Goal: Navigation & Orientation: Find specific page/section

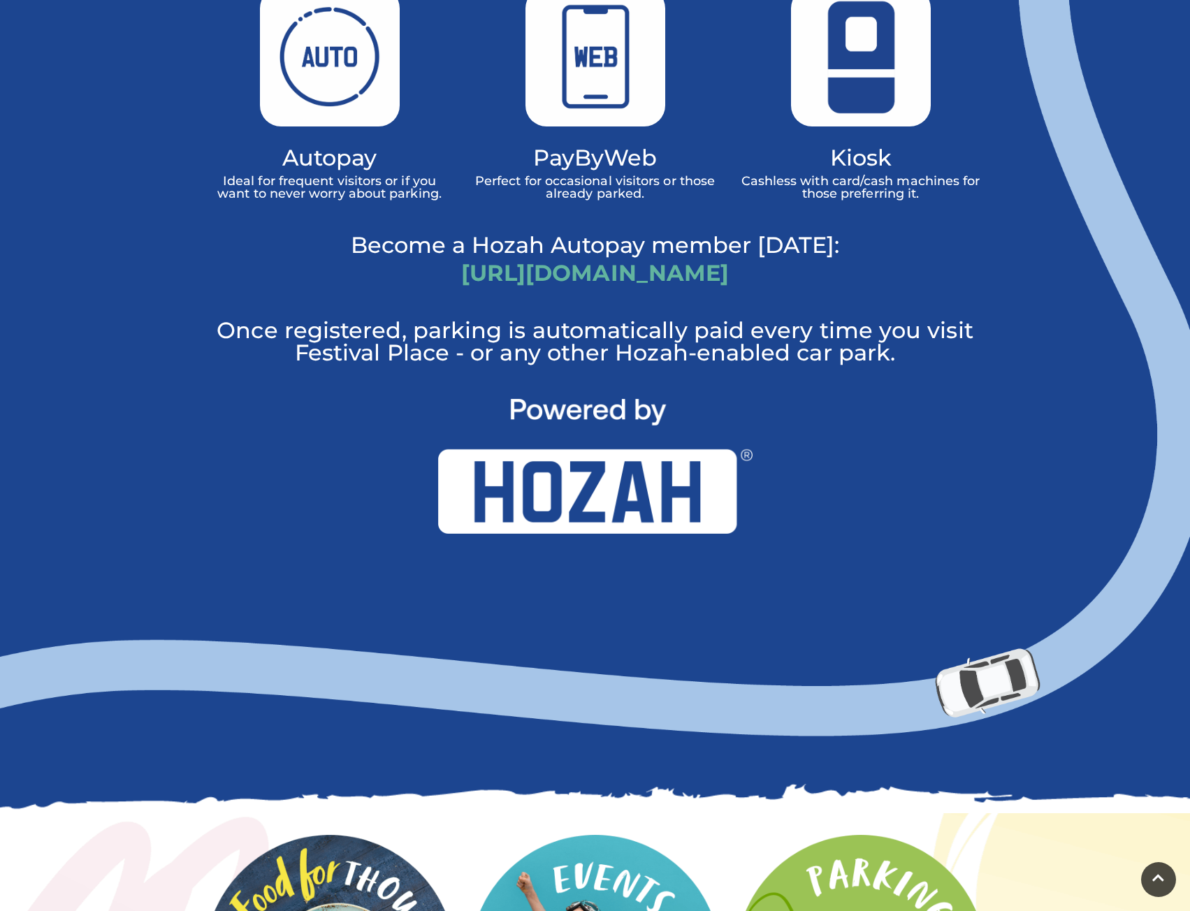
scroll to position [923, 0]
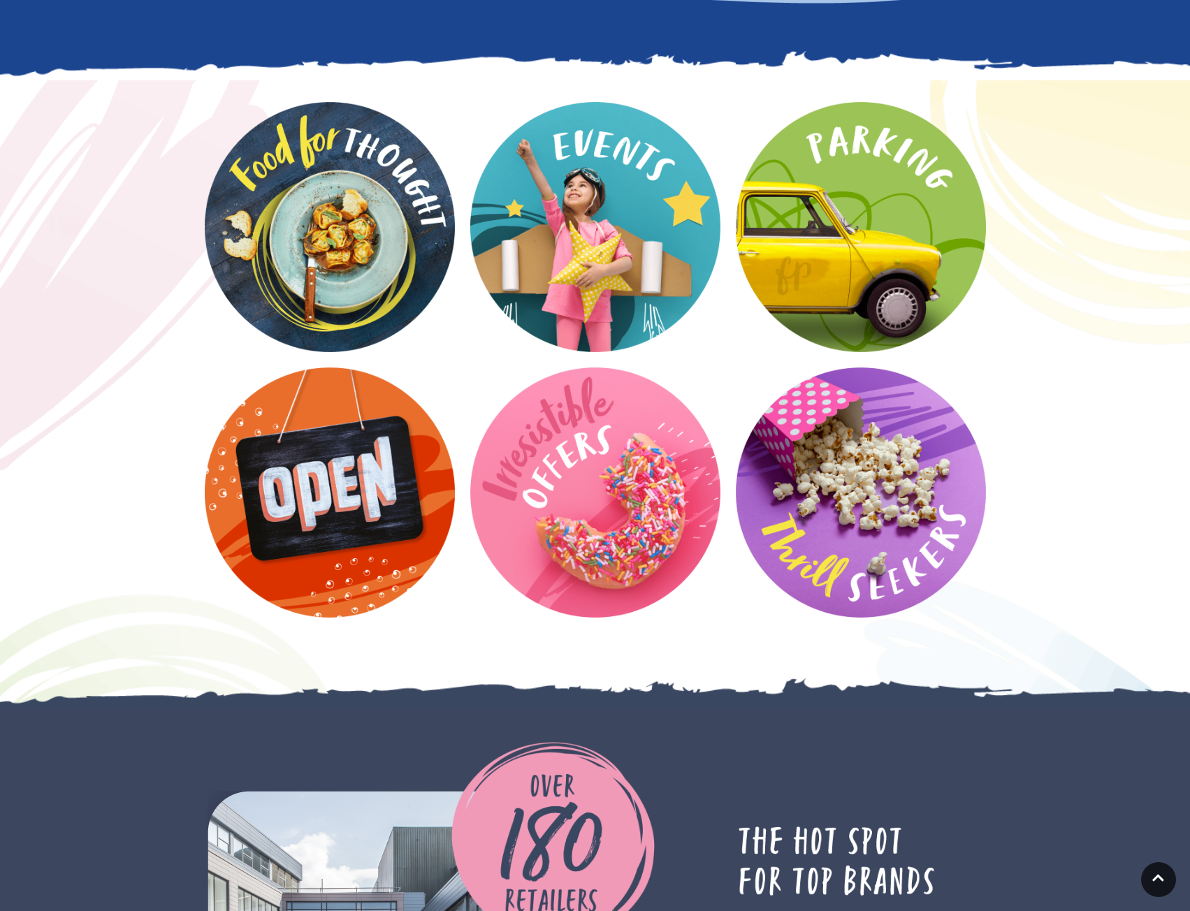
drag, startPoint x: 321, startPoint y: 474, endPoint x: 282, endPoint y: 629, distance: 160.0
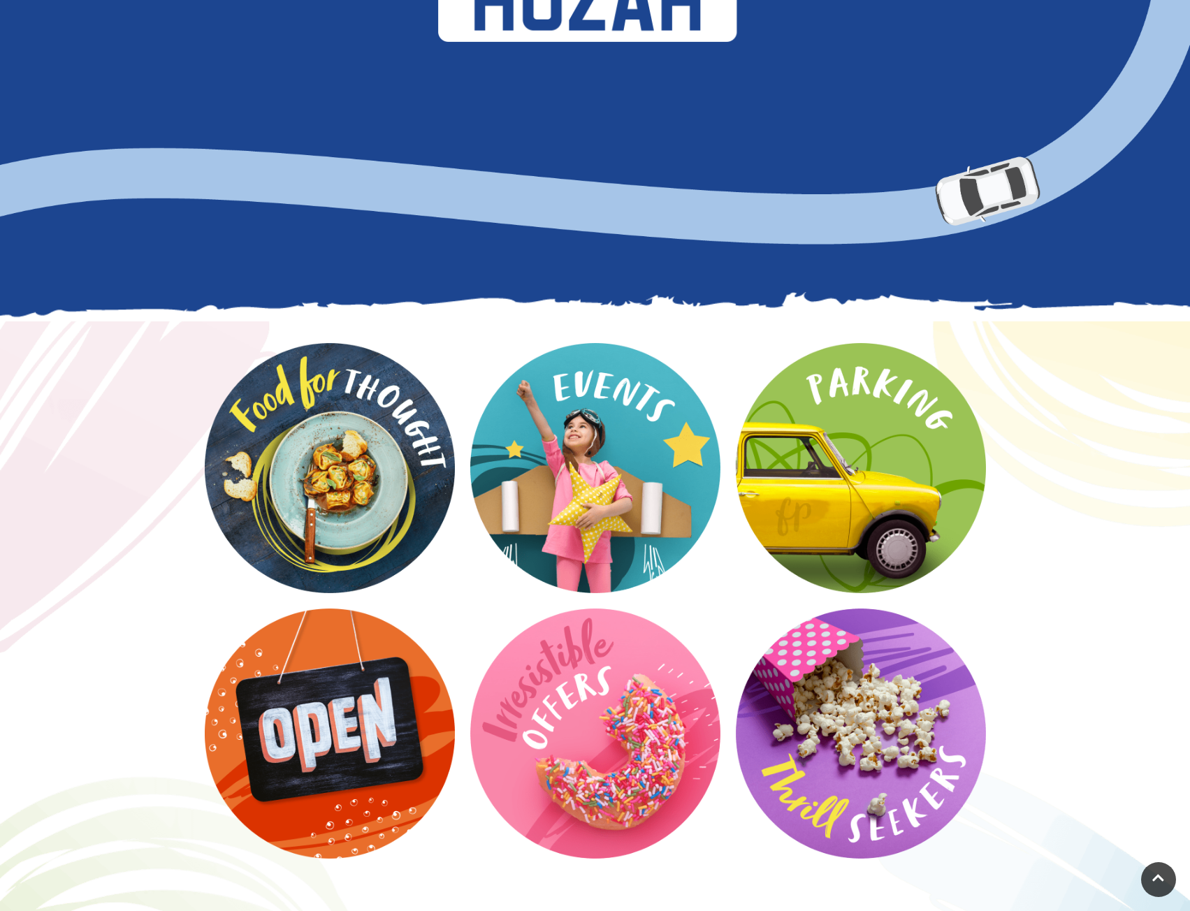
scroll to position [78, 0]
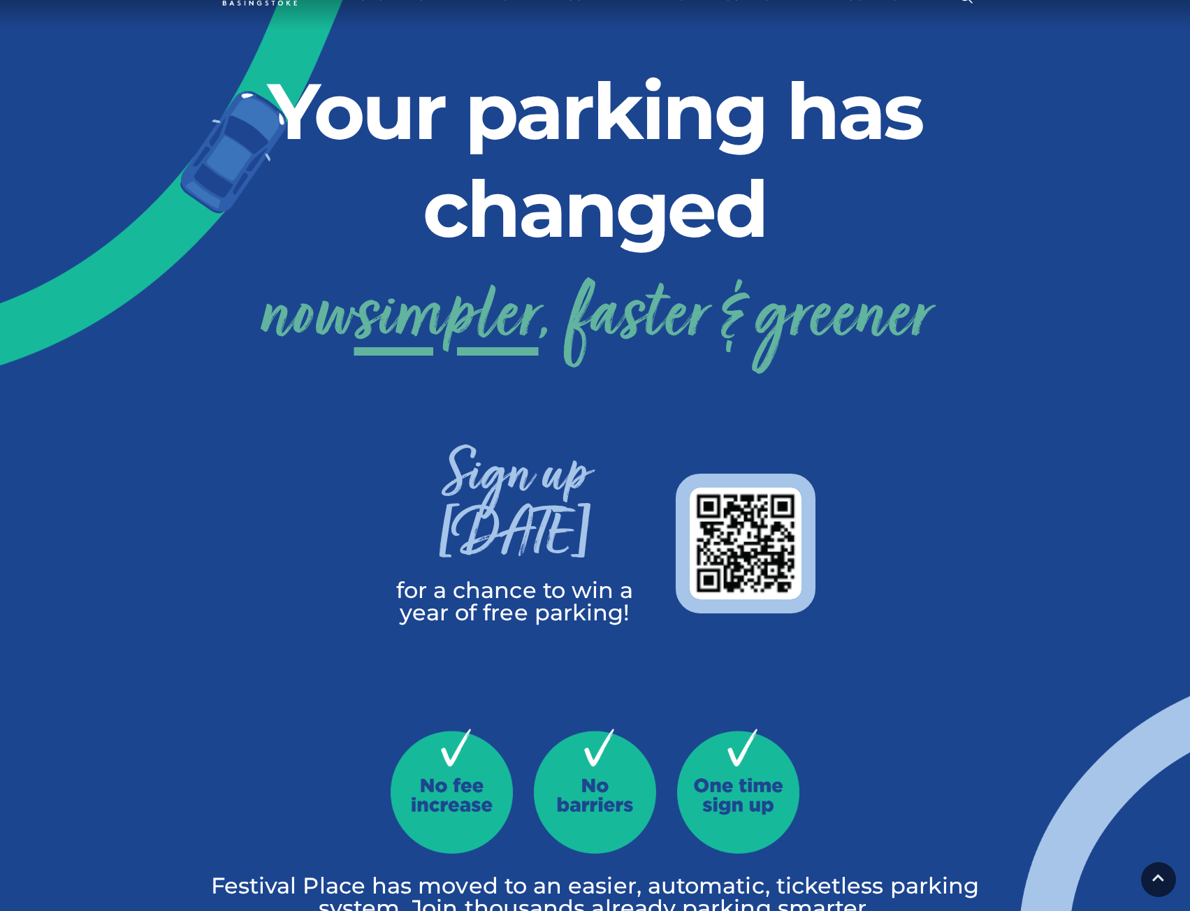
drag, startPoint x: 263, startPoint y: 463, endPoint x: 282, endPoint y: 163, distance: 300.3
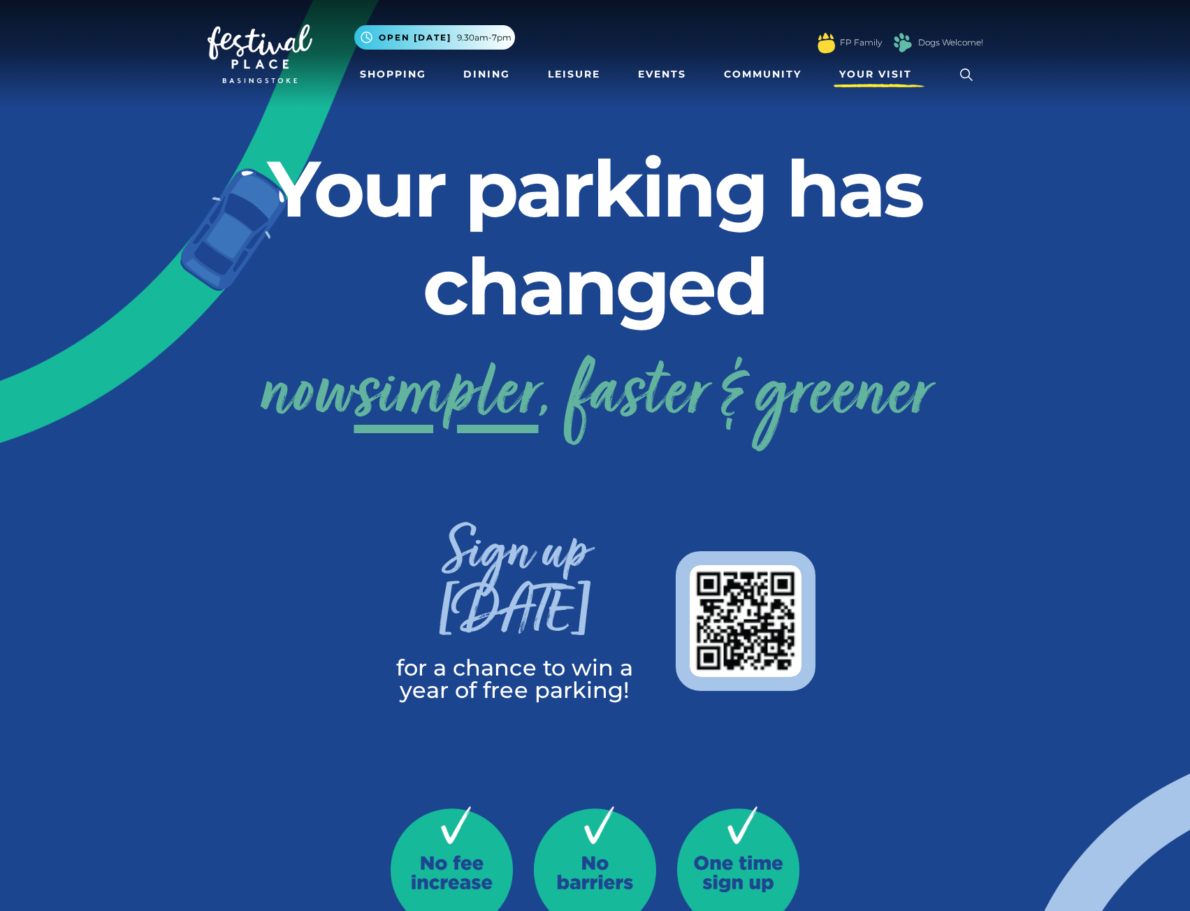
click at [901, 83] on link "Your Visit" at bounding box center [879, 74] width 91 height 26
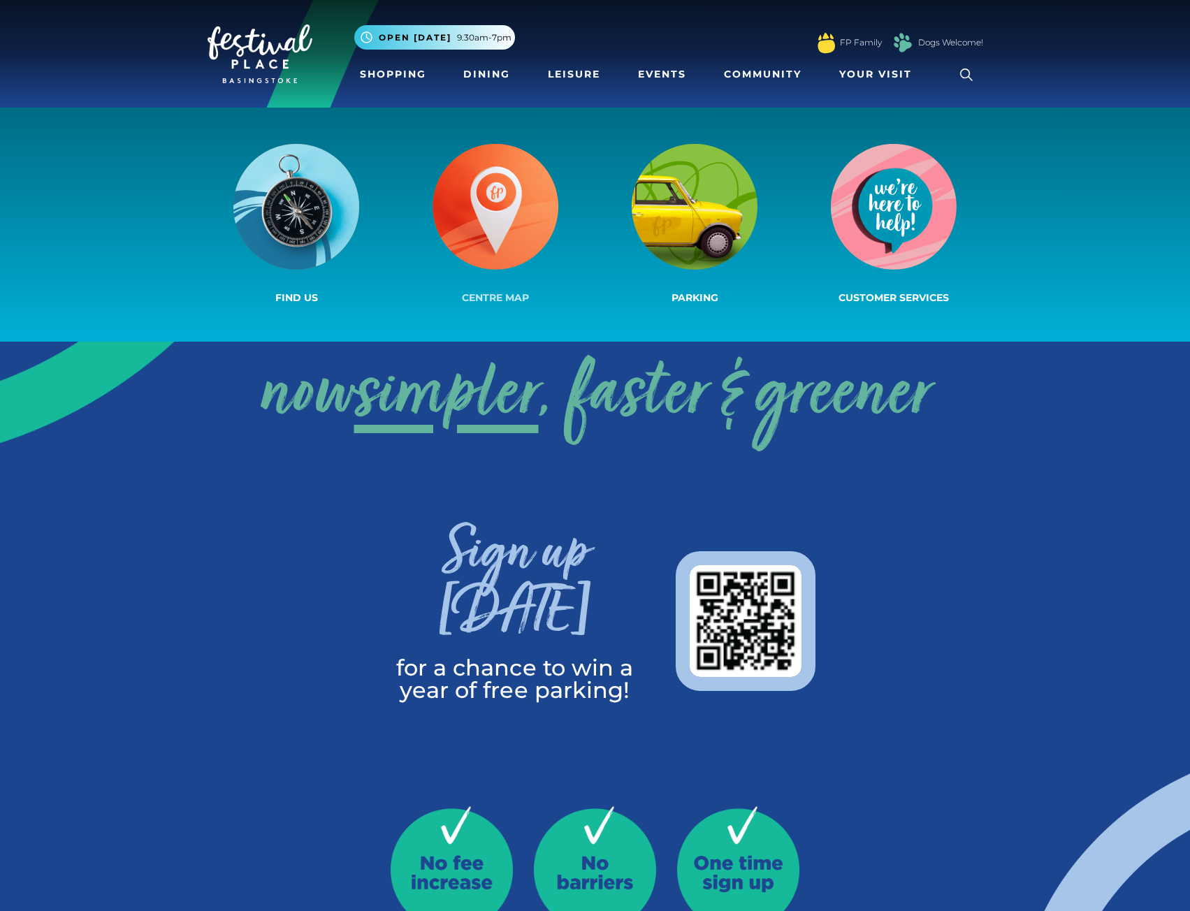
click at [521, 225] on img at bounding box center [495, 207] width 126 height 126
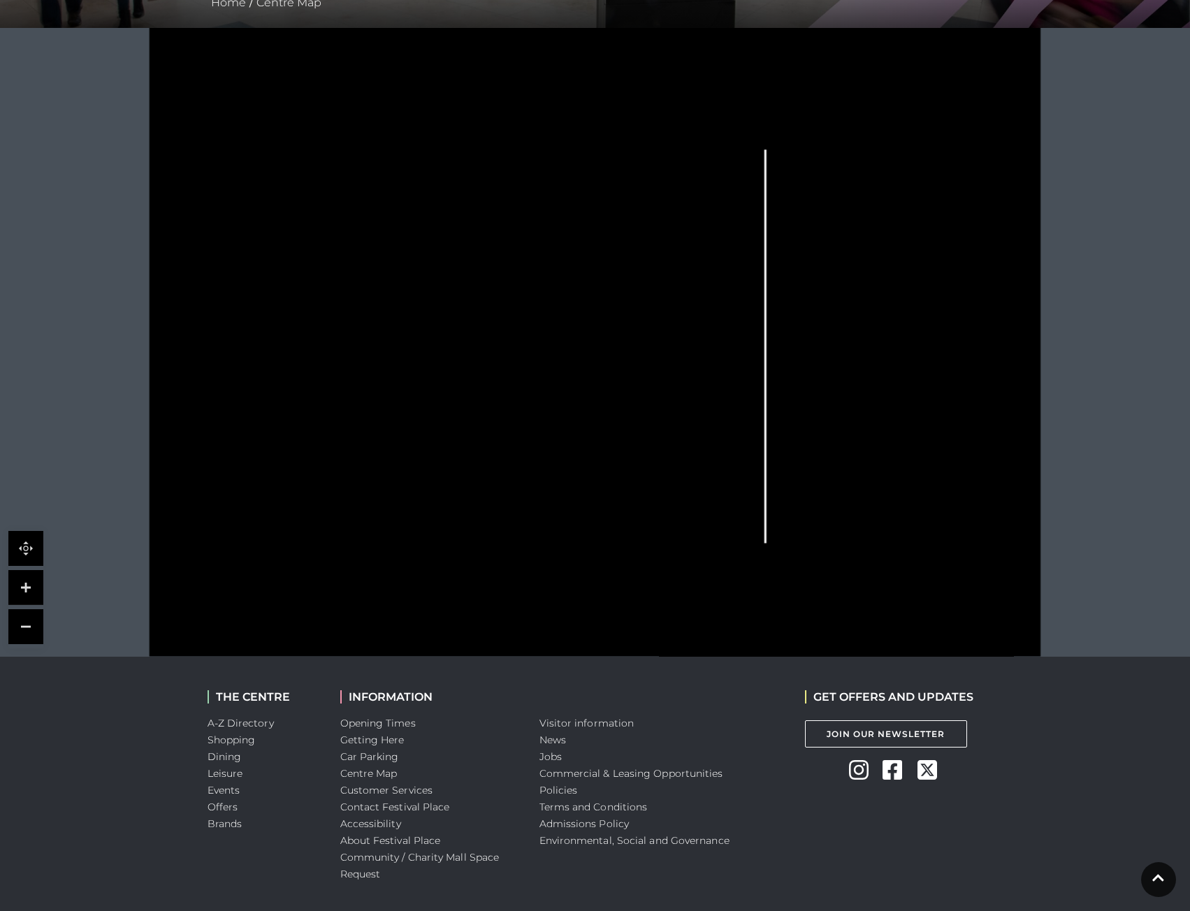
scroll to position [324, 0]
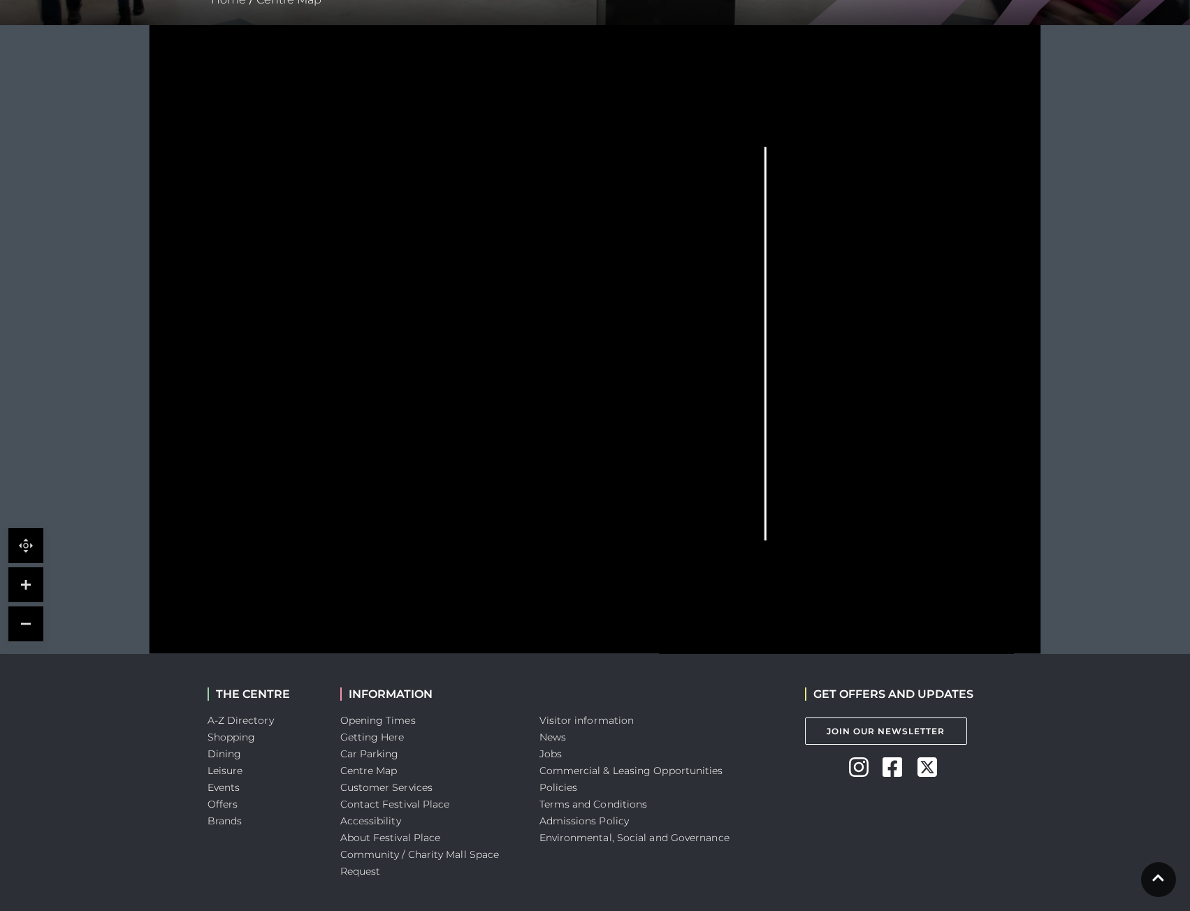
click at [12, 591] on link at bounding box center [25, 584] width 35 height 35
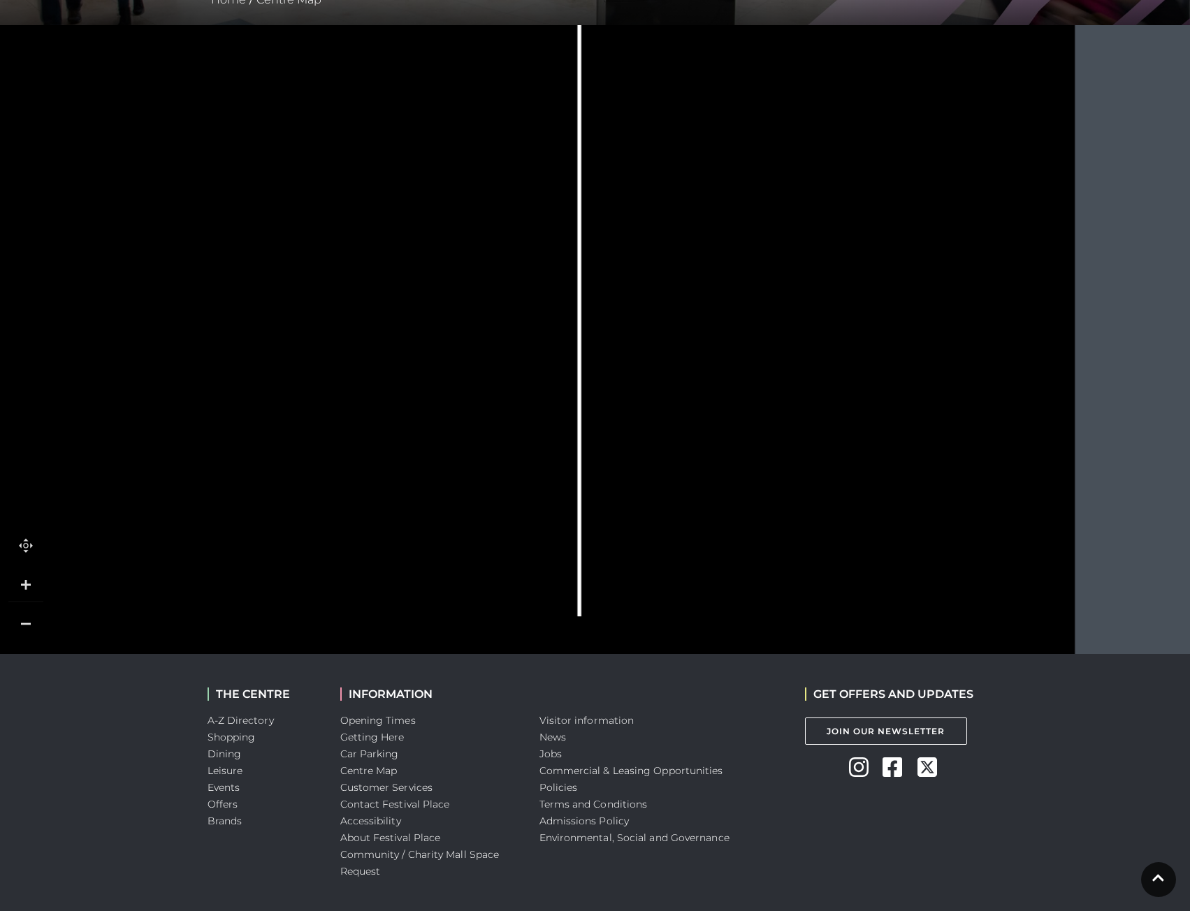
drag, startPoint x: 755, startPoint y: 406, endPoint x: 446, endPoint y: 326, distance: 319.1
click at [446, 326] on rect at bounding box center [437, 348] width 29 height 57
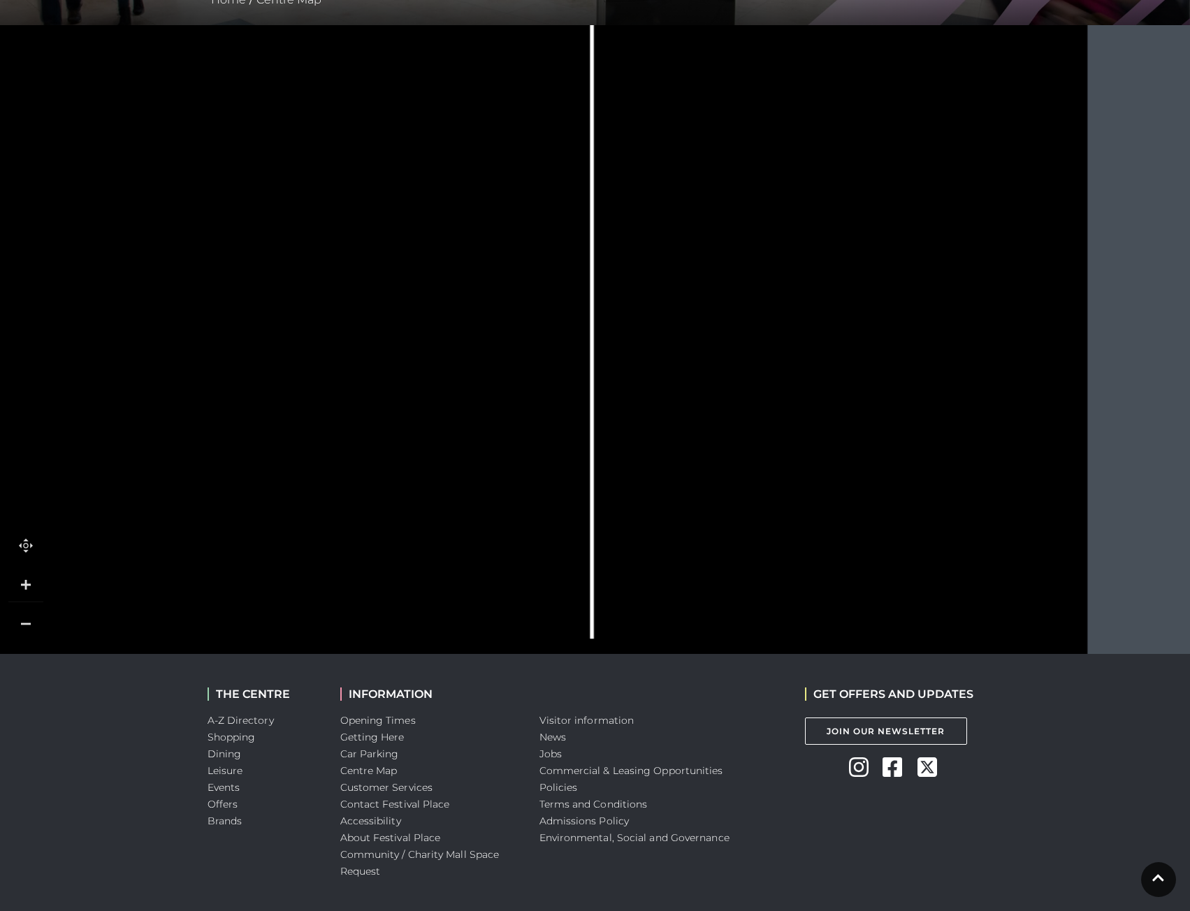
drag, startPoint x: 451, startPoint y: 320, endPoint x: 464, endPoint y: 342, distance: 25.7
click at [464, 342] on icon at bounding box center [285, 277] width 2012 height 1132
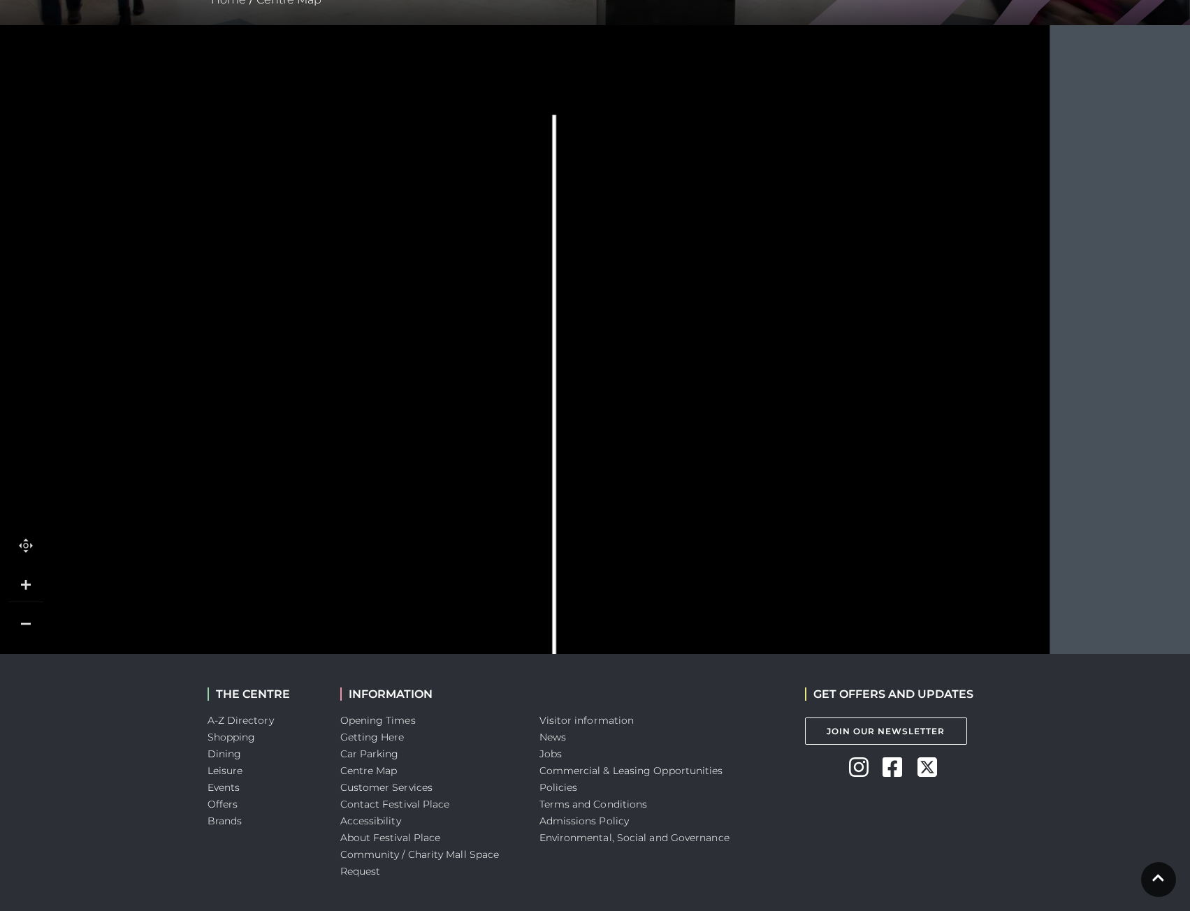
drag, startPoint x: 901, startPoint y: 268, endPoint x: 889, endPoint y: 315, distance: 48.3
click at [889, 315] on icon at bounding box center [893, 326] width 63 height 29
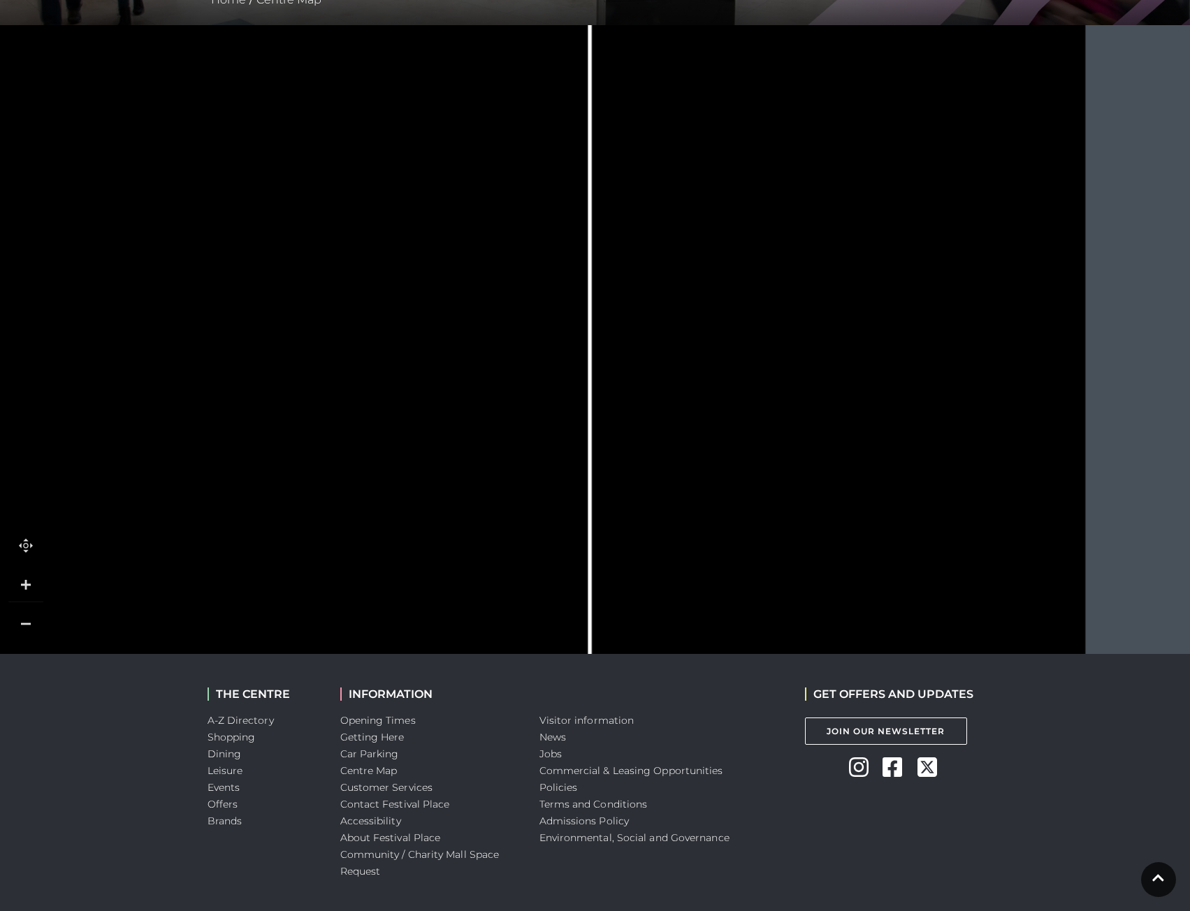
drag, startPoint x: 804, startPoint y: 525, endPoint x: 840, endPoint y: 376, distance: 153.0
click at [840, 376] on rect at bounding box center [820, 391] width 63 height 45
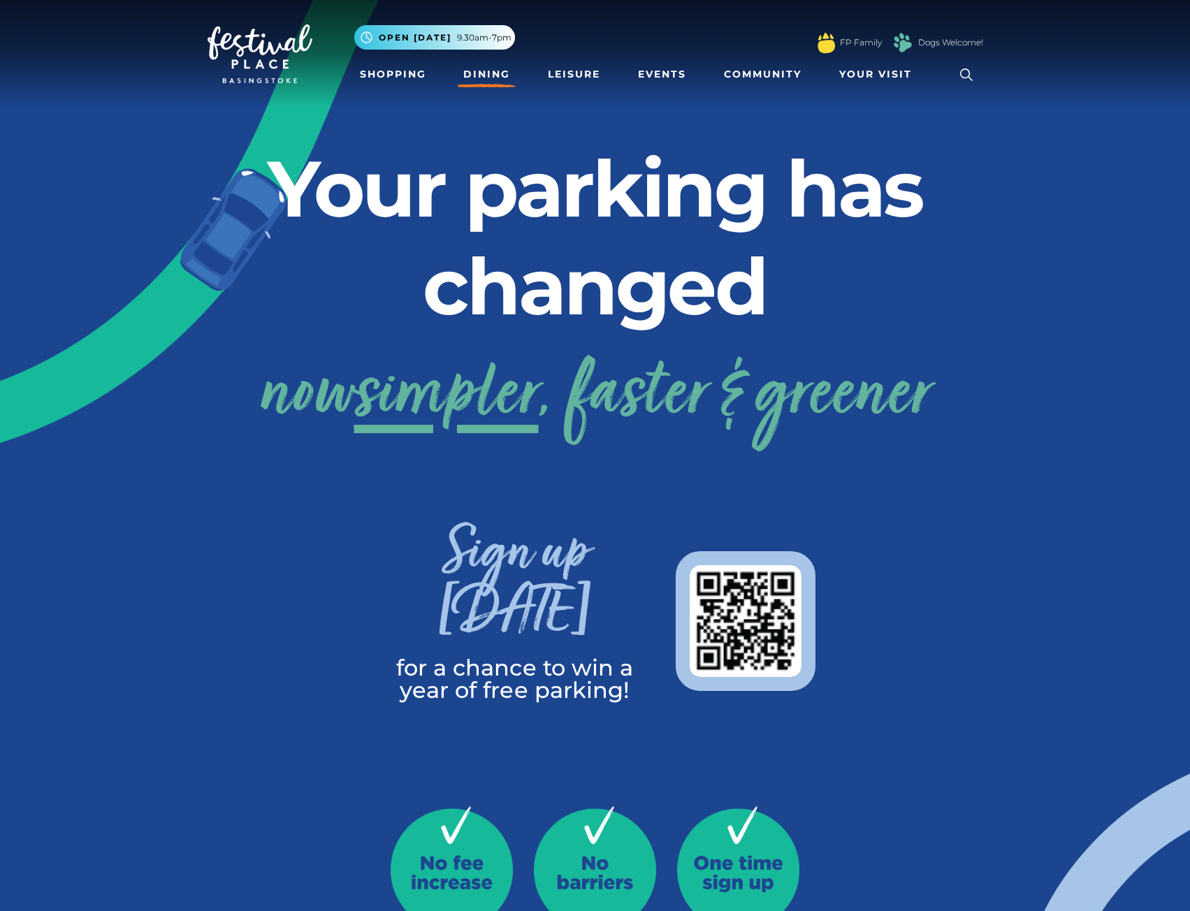
click at [502, 80] on link "Dining" at bounding box center [487, 74] width 58 height 26
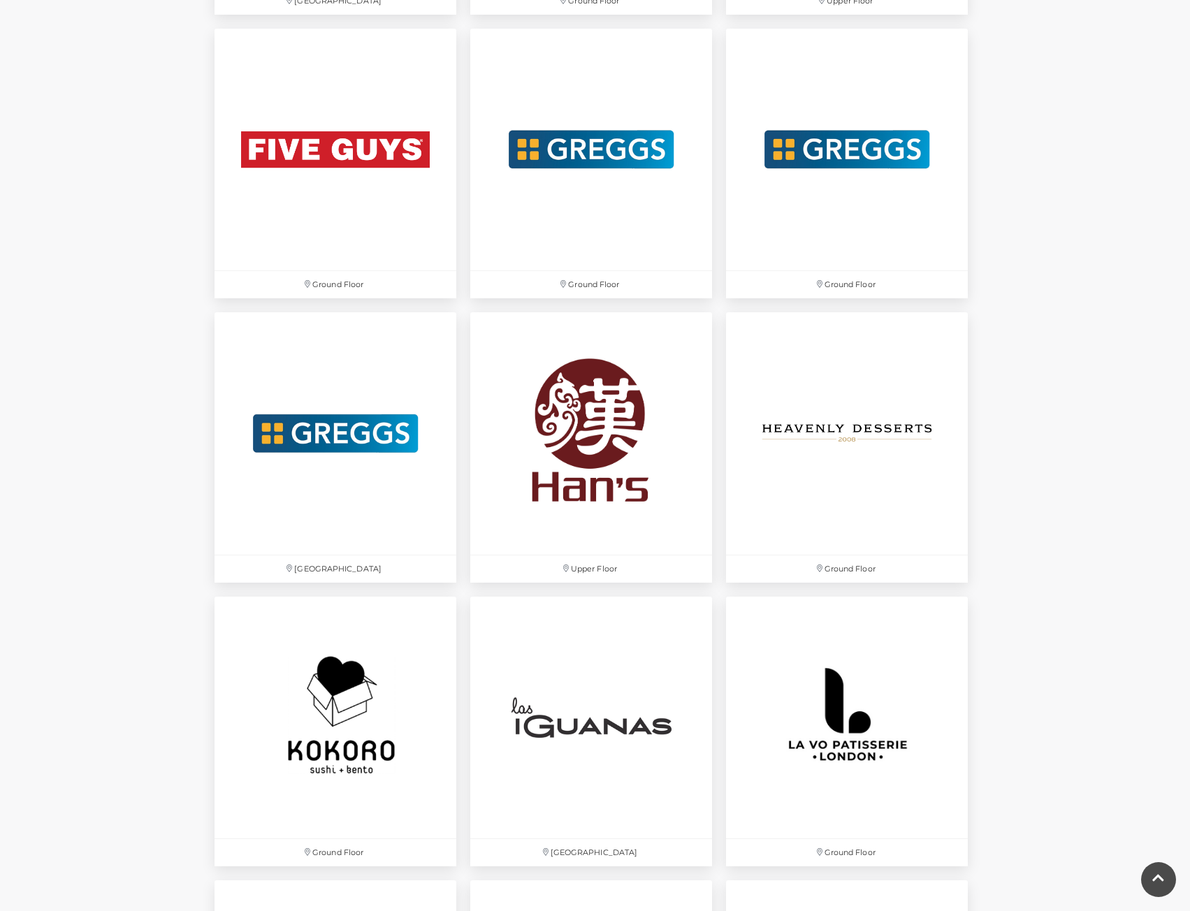
scroll to position [2725, 0]
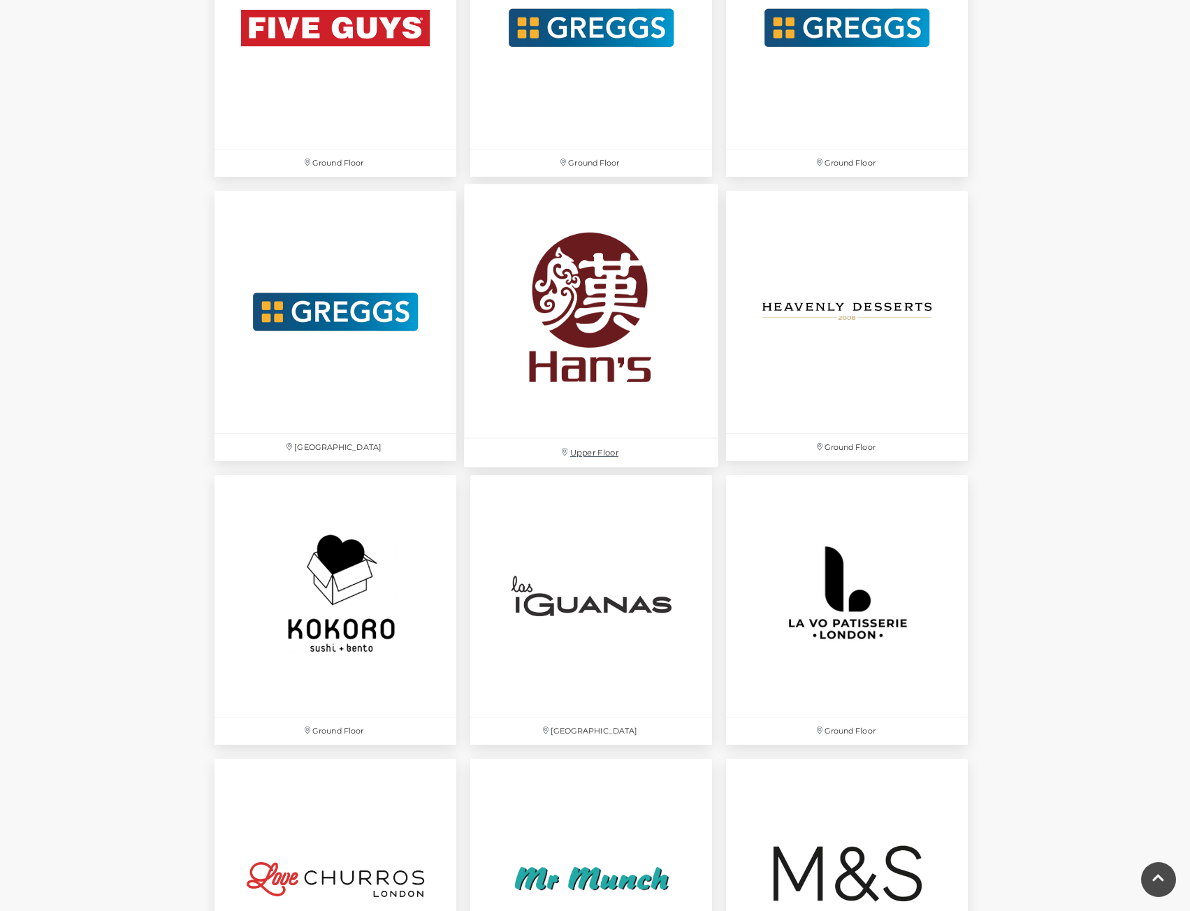
click at [563, 354] on img at bounding box center [591, 311] width 254 height 254
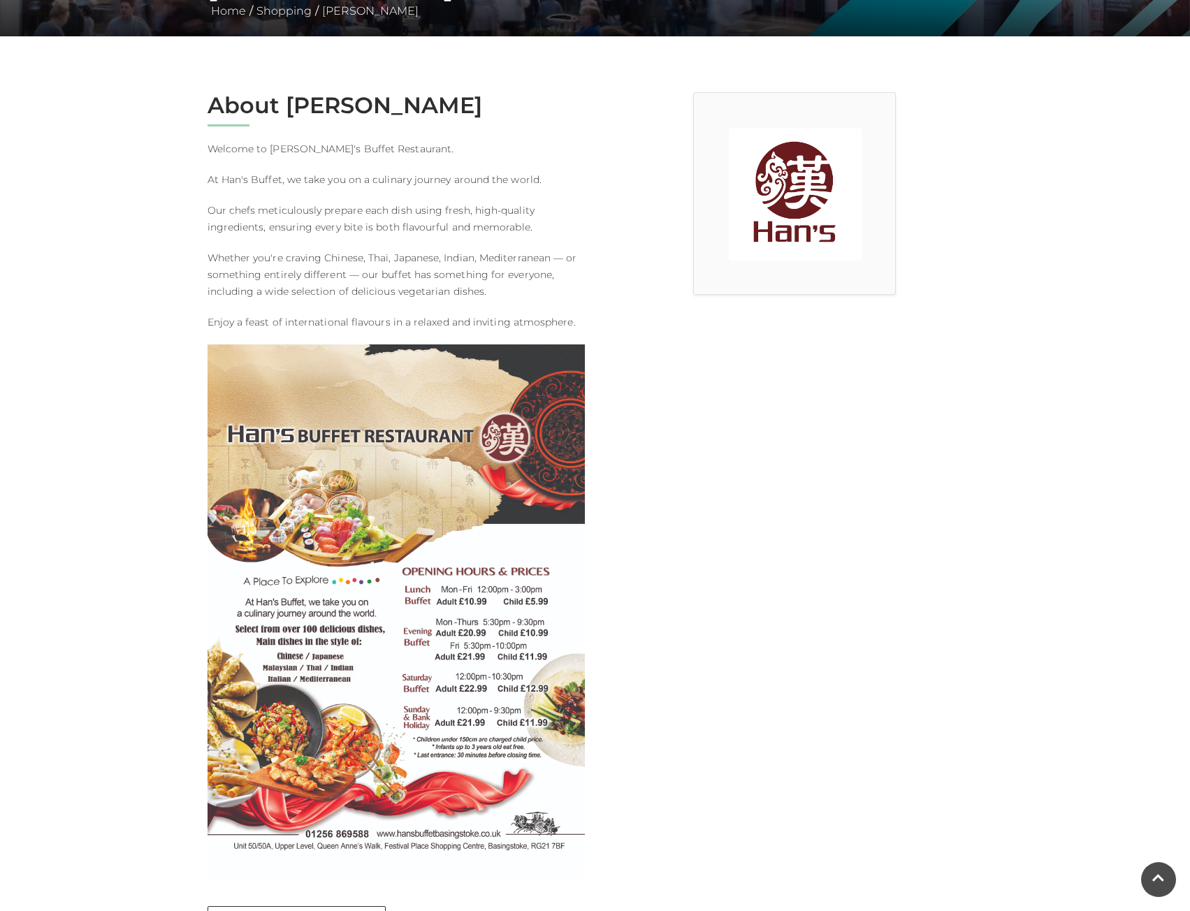
scroll to position [210, 0]
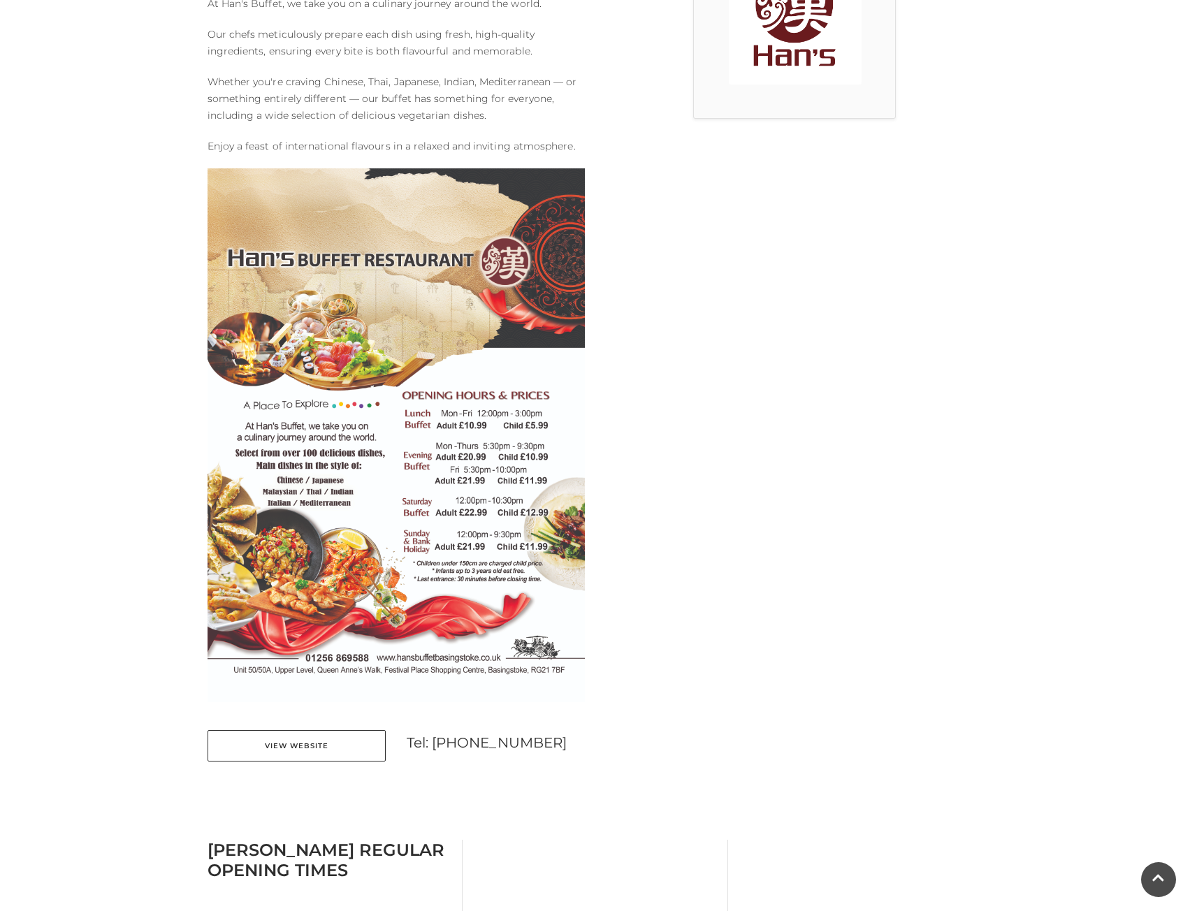
scroll to position [559, 0]
